Goal: Task Accomplishment & Management: Manage account settings

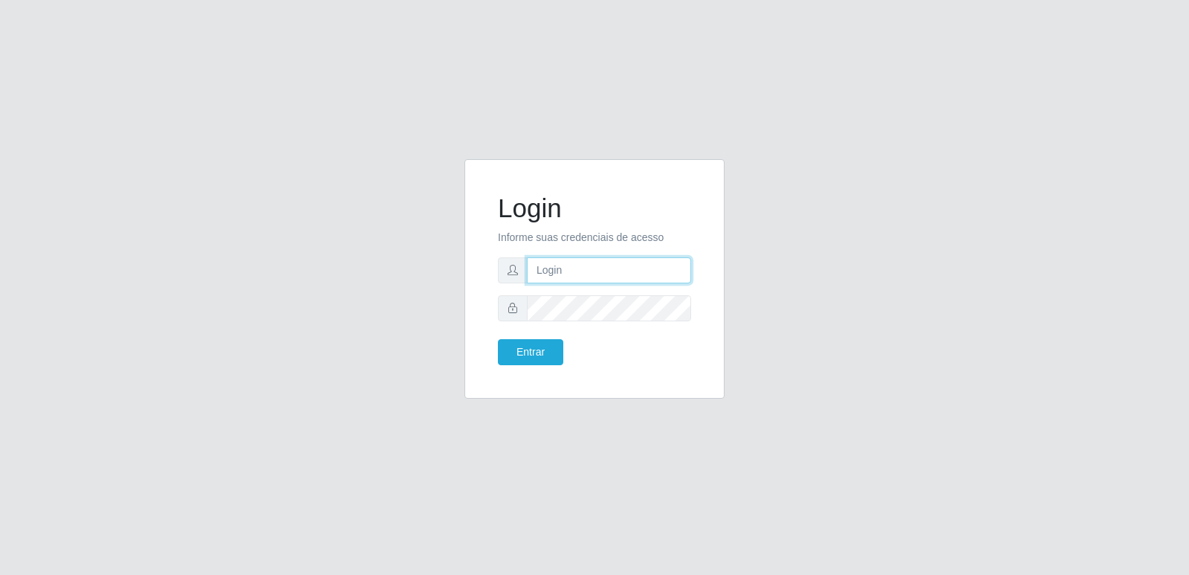
click at [627, 267] on input "text" at bounding box center [609, 270] width 164 height 26
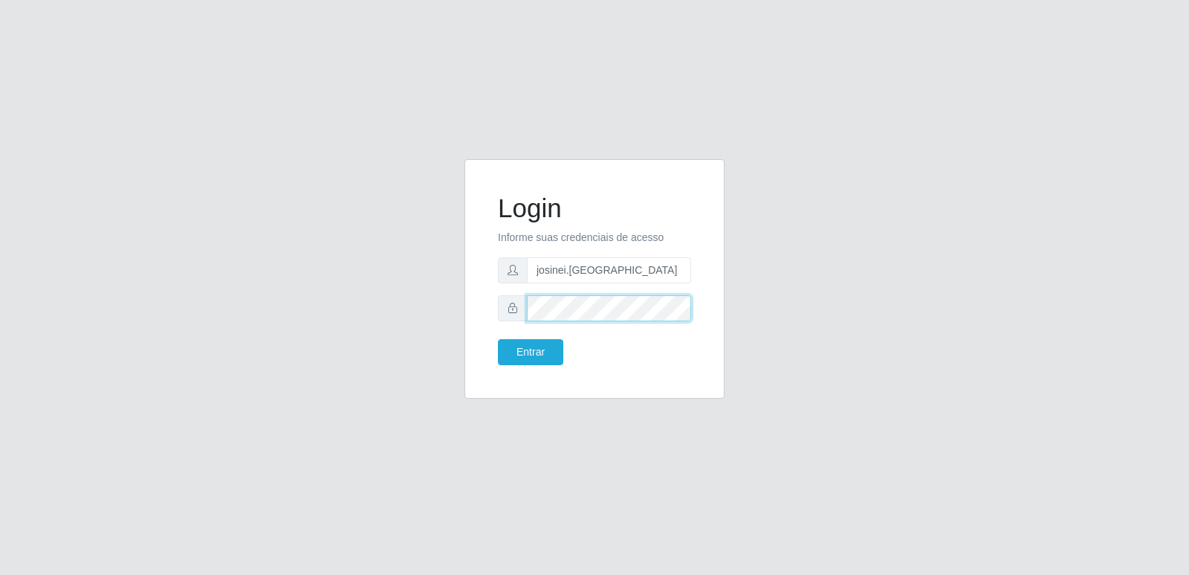
click at [498, 339] on button "Entrar" at bounding box center [530, 352] width 65 height 26
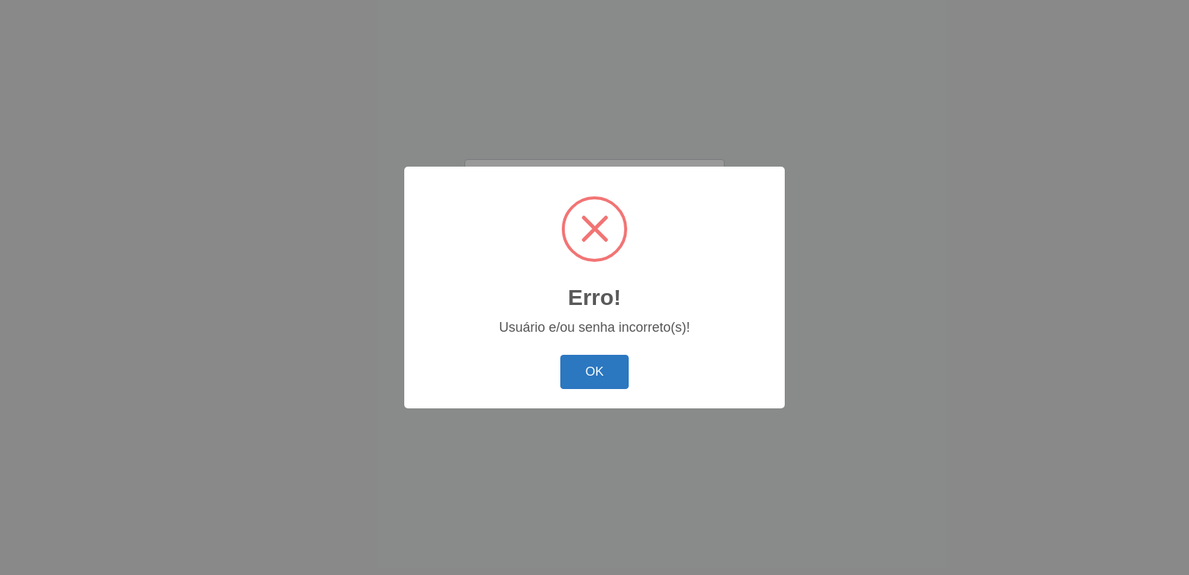
click at [598, 366] on button "OK" at bounding box center [594, 372] width 69 height 35
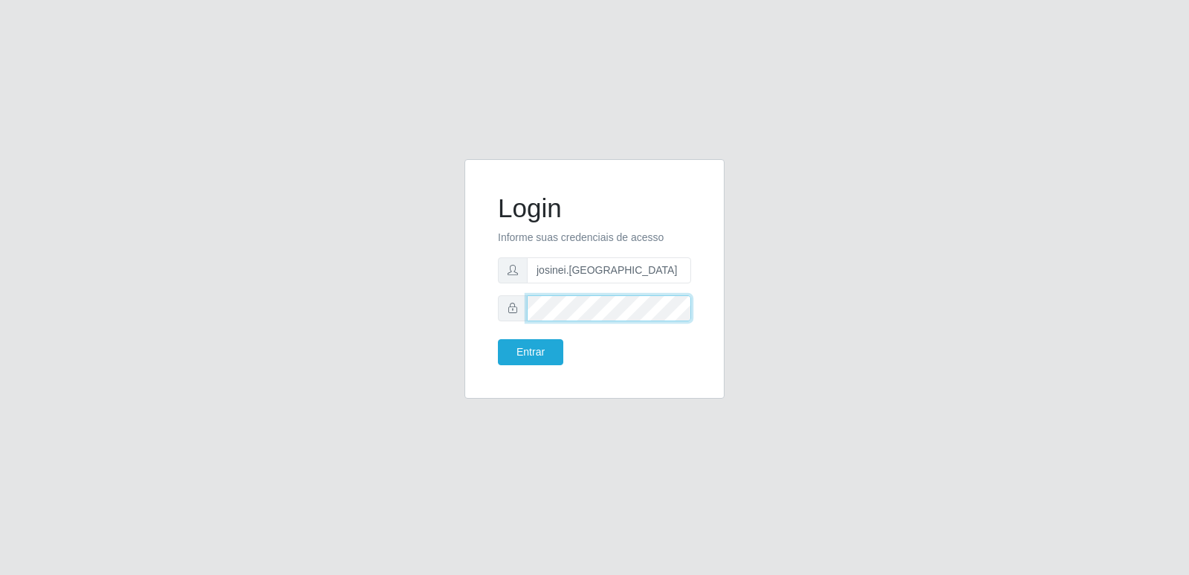
click at [479, 305] on div "Login Informe suas credenciais de acesso josinei.milan Entrar" at bounding box center [595, 278] width 260 height 239
click at [498, 339] on button "Entrar" at bounding box center [530, 352] width 65 height 26
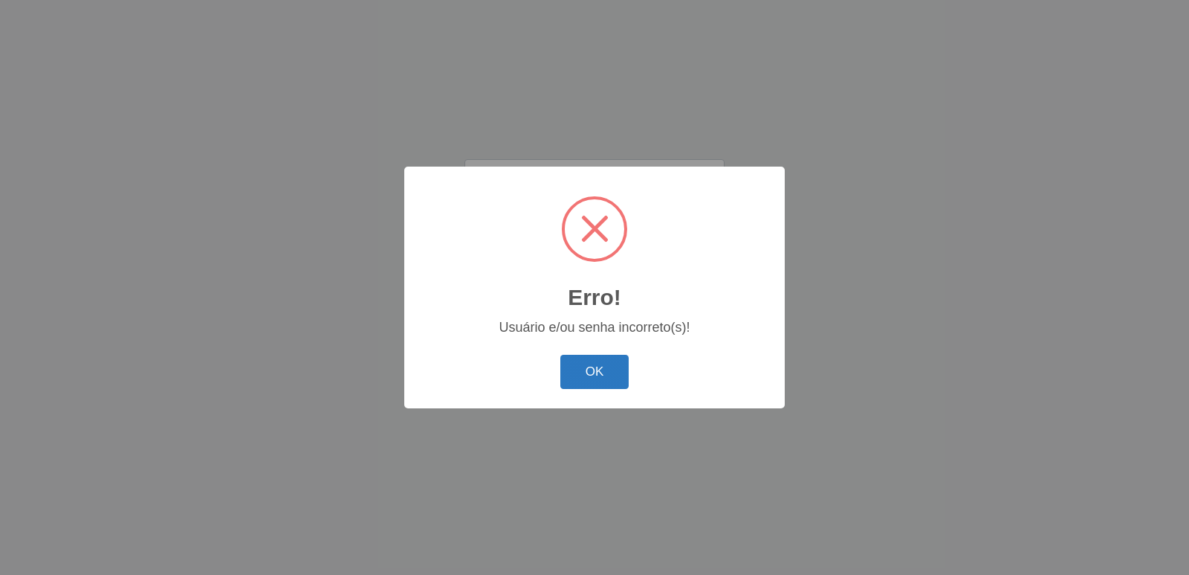
click at [594, 376] on button "OK" at bounding box center [594, 372] width 69 height 35
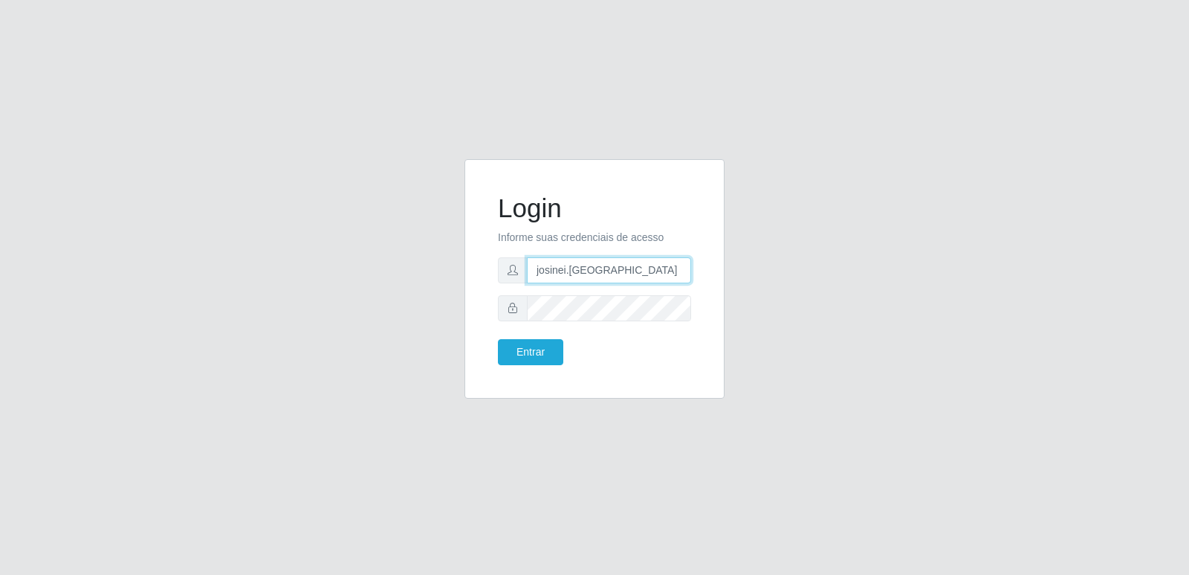
click at [615, 270] on input "josinei.[GEOGRAPHIC_DATA]" at bounding box center [609, 270] width 164 height 26
type input "[EMAIL_ADDRESS][DOMAIN_NAME]"
click at [498, 339] on button "Entrar" at bounding box center [530, 352] width 65 height 26
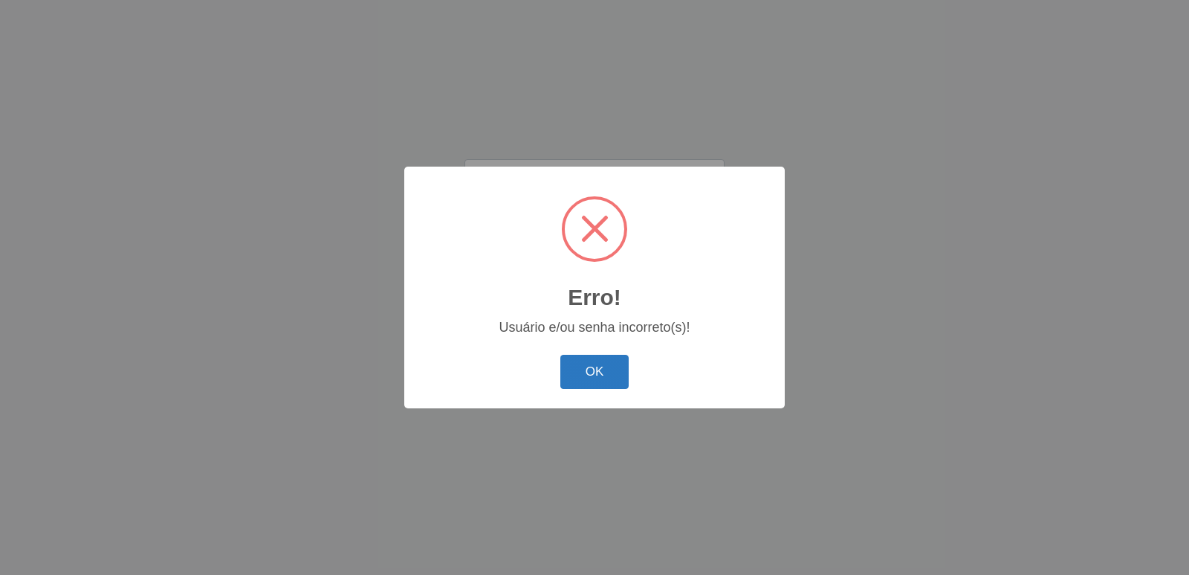
click at [598, 372] on button "OK" at bounding box center [594, 372] width 69 height 35
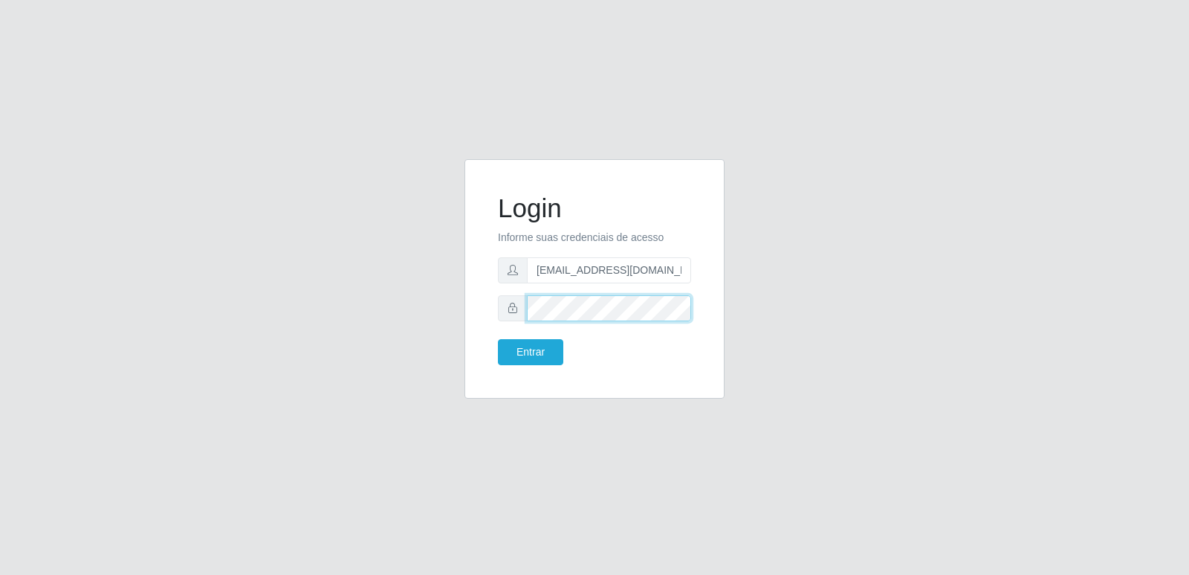
click at [499, 321] on form "Login Informe suas credenciais de acesso [PERSON_NAME][EMAIL_ADDRESS][DOMAIN_NA…" at bounding box center [594, 279] width 193 height 172
